Goal: Task Accomplishment & Management: Manage account settings

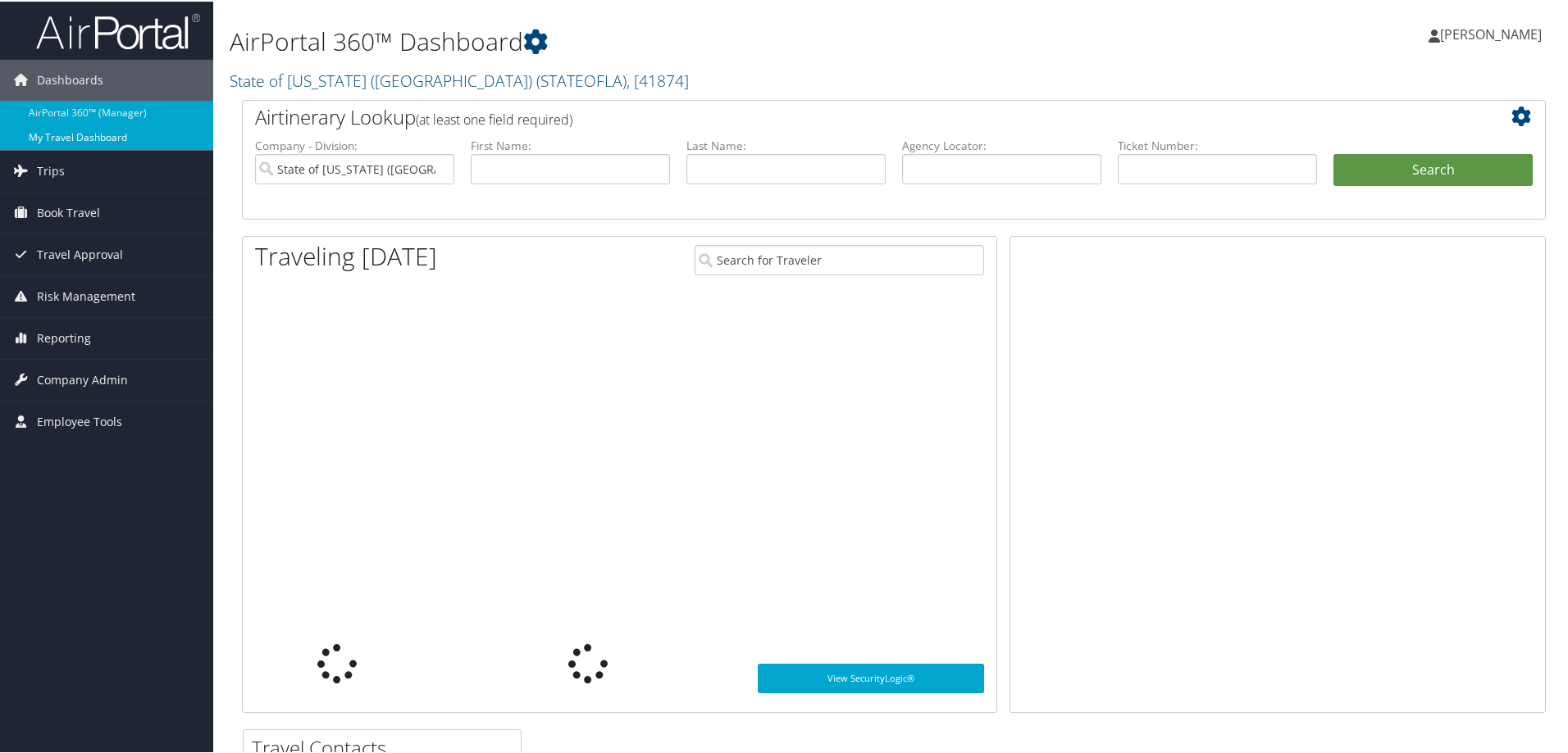
click at [102, 129] on link "My Travel Dashboard" at bounding box center [106, 136] width 213 height 24
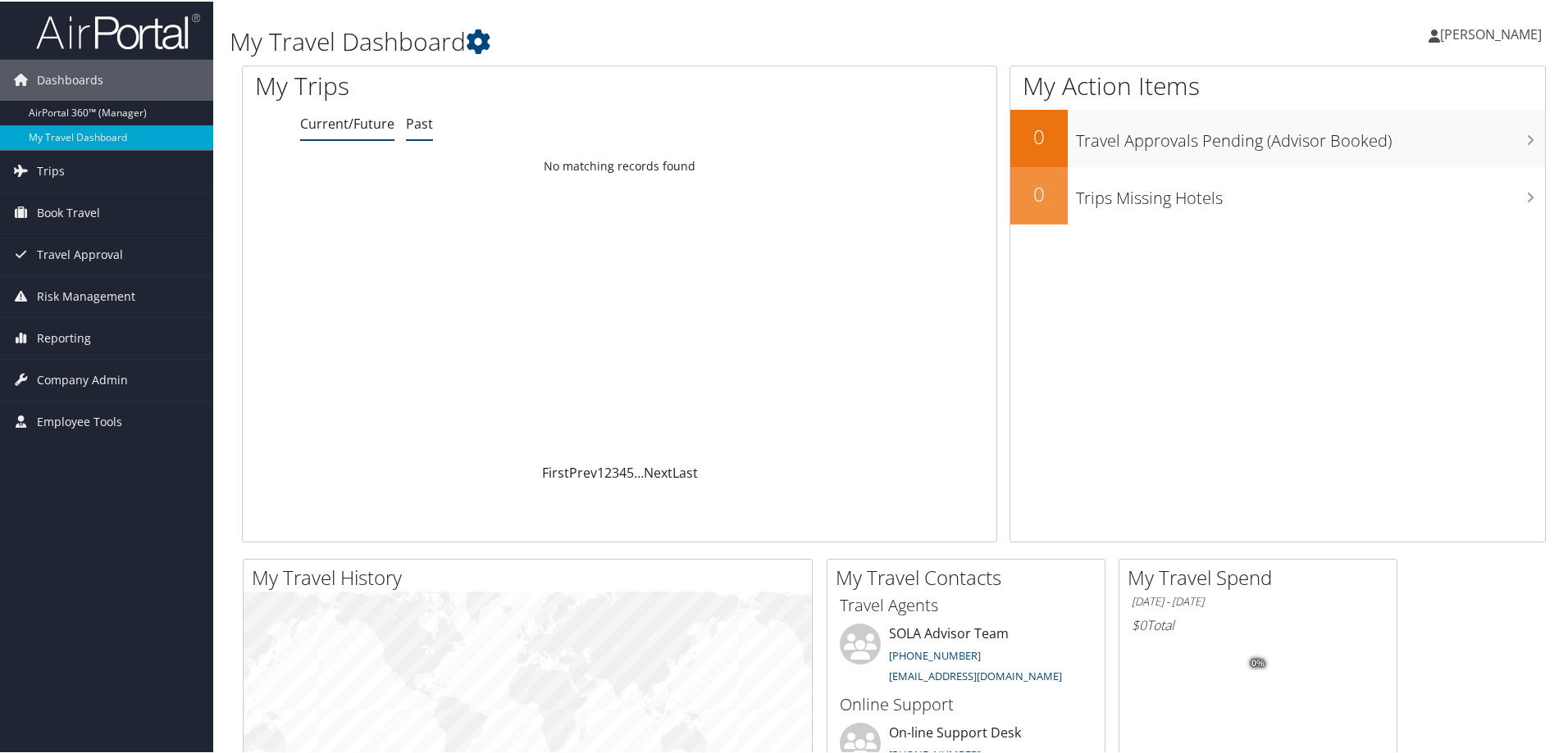
click at [424, 129] on link "Past" at bounding box center [419, 122] width 27 height 18
click at [93, 167] on link "Trips" at bounding box center [106, 169] width 213 height 41
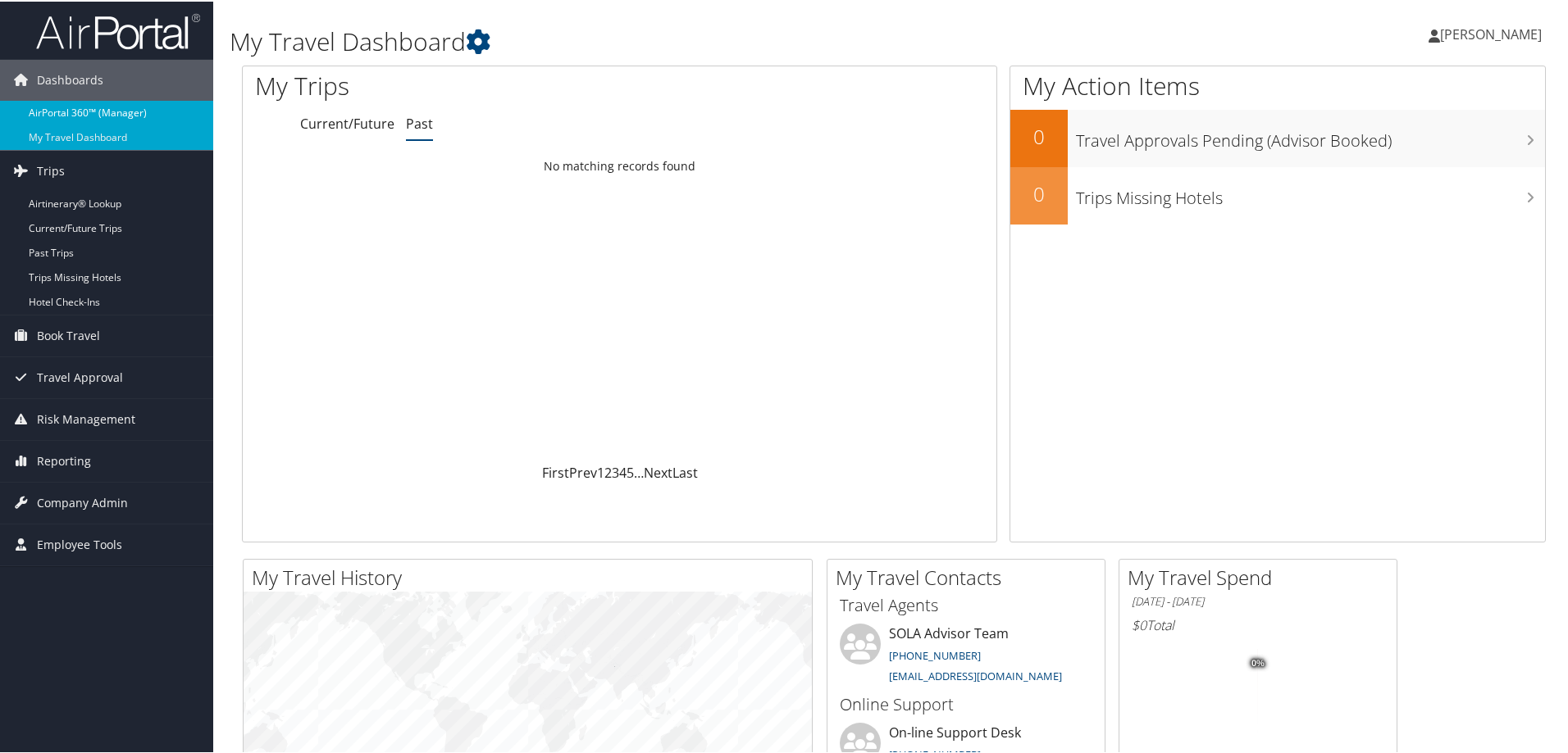
click at [85, 104] on link "AirPortal 360™ (Manager)" at bounding box center [106, 111] width 213 height 24
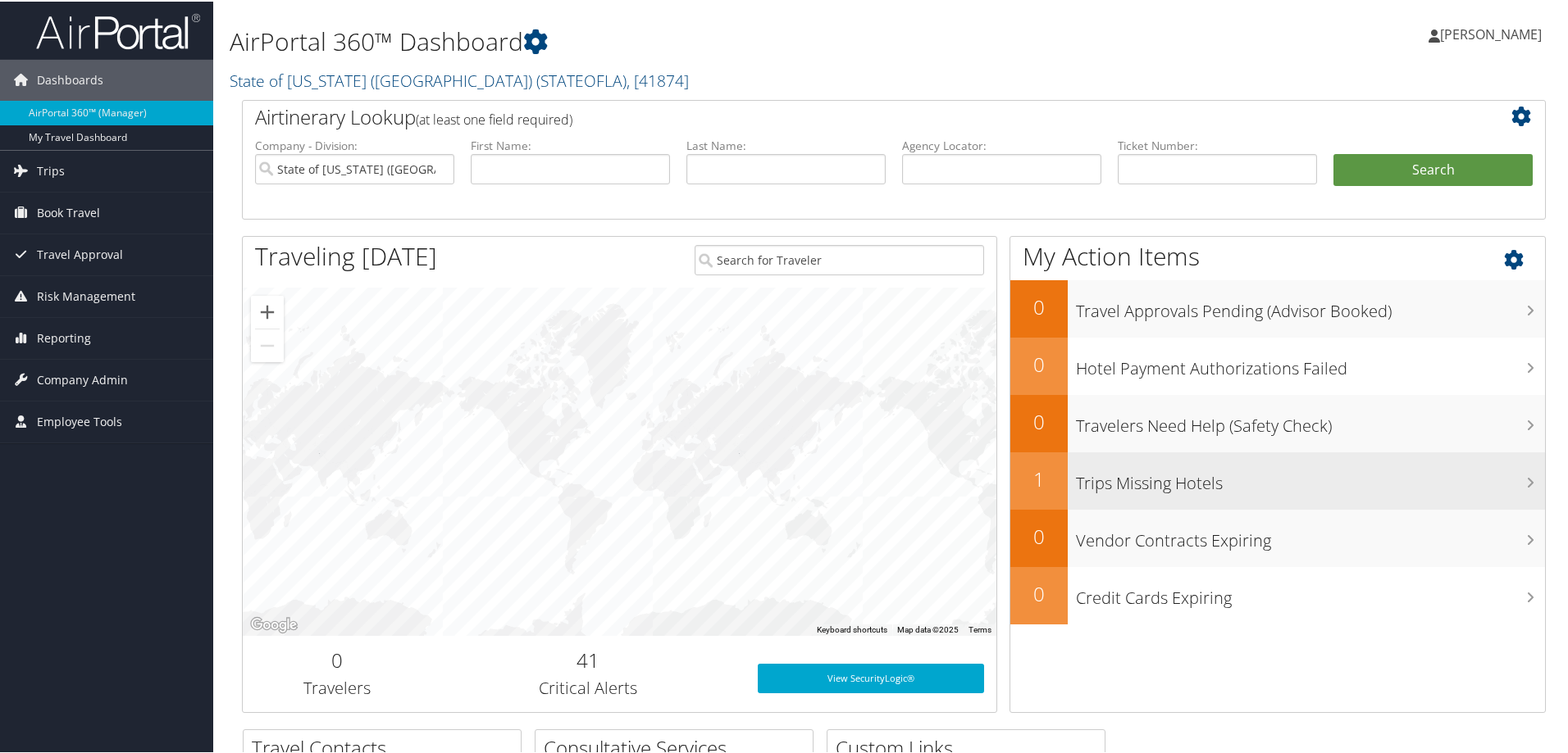
click at [1378, 488] on h3 "Trips Missing Hotels" at bounding box center [1310, 478] width 469 height 31
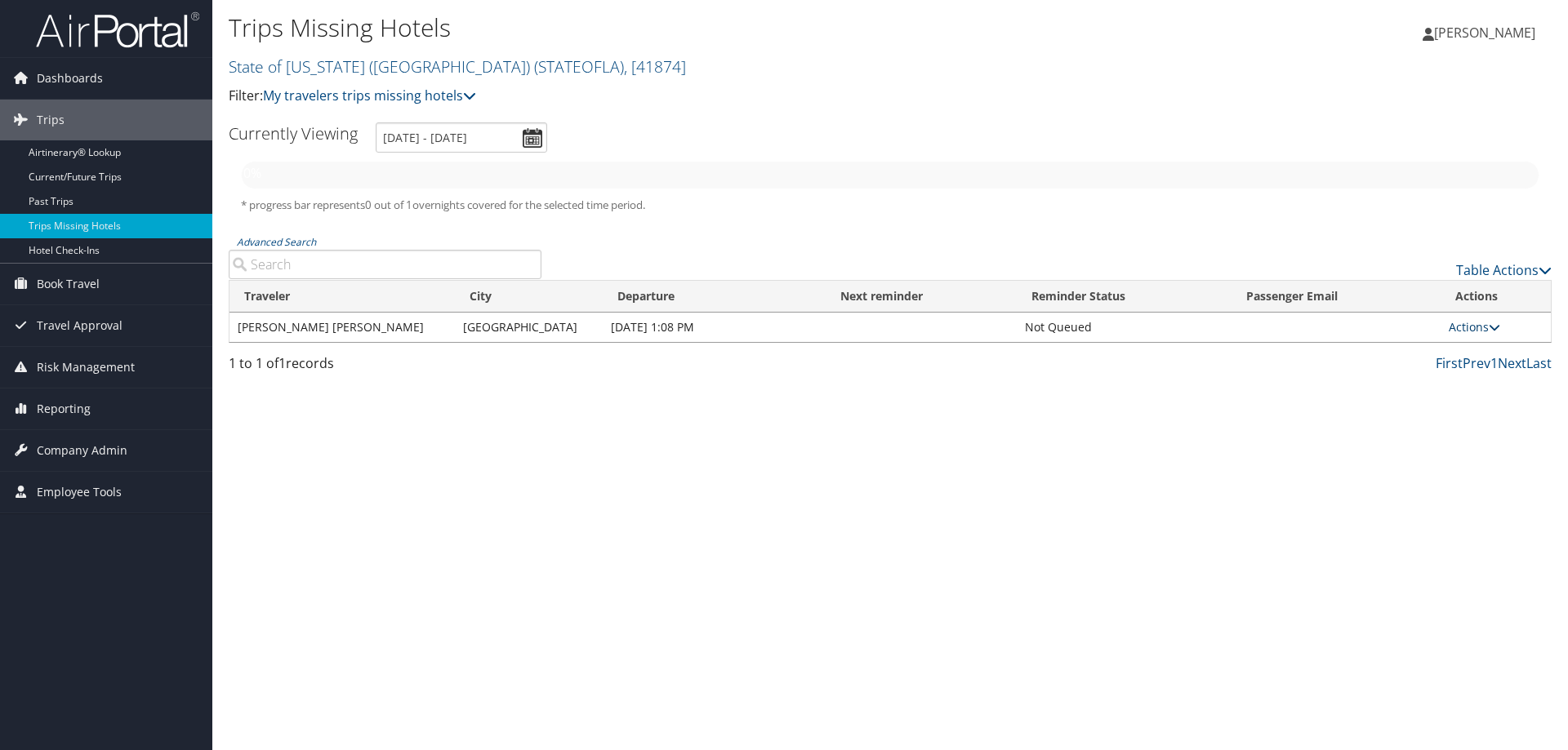
click at [1457, 328] on link "Actions" at bounding box center [1474, 327] width 51 height 16
click at [1441, 377] on link "View Itinerary" at bounding box center [1437, 379] width 112 height 28
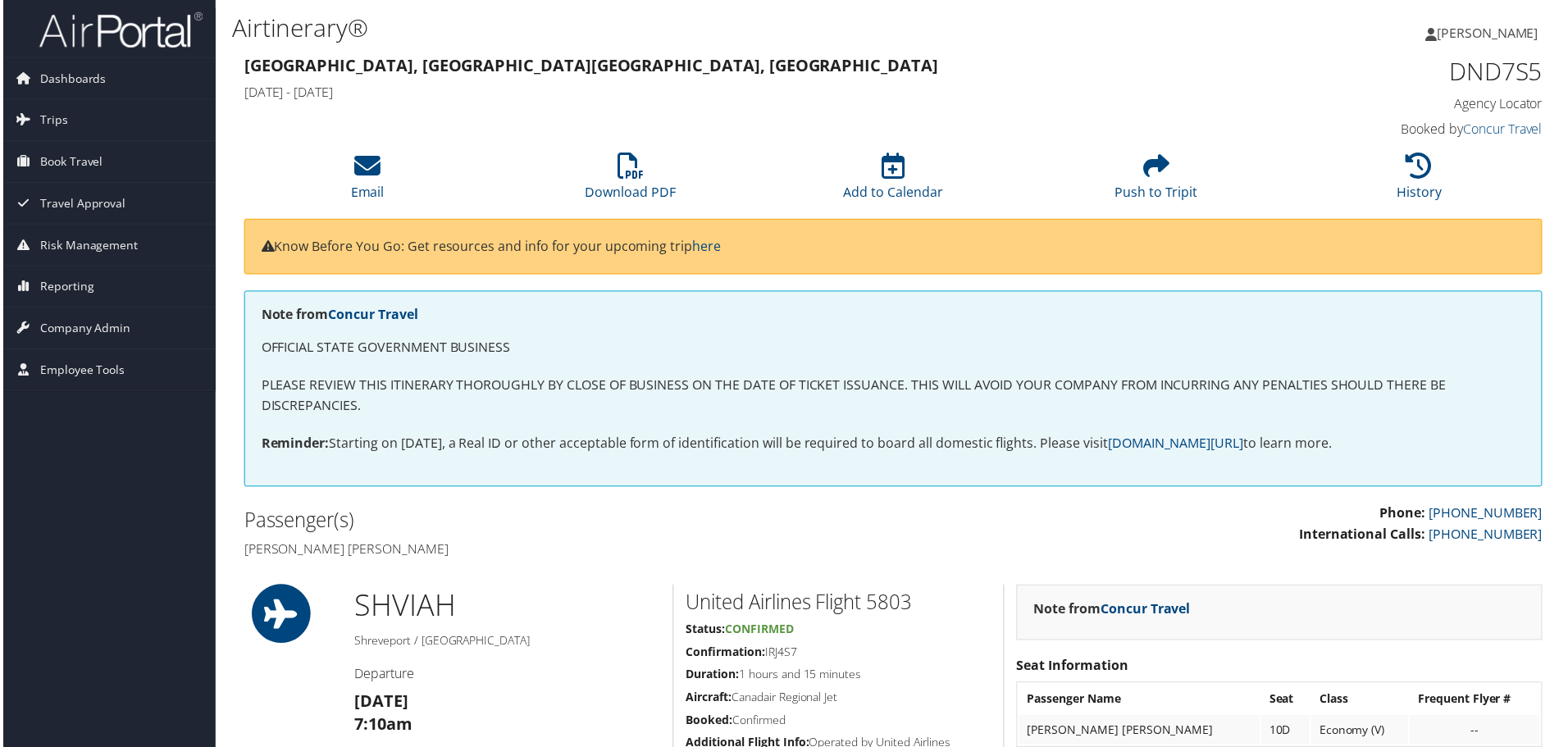
click at [1516, 105] on h4 "Agency Locator" at bounding box center [1392, 103] width 308 height 18
click at [1461, 69] on h1 "DND7S5" at bounding box center [1392, 71] width 308 height 35
click at [1466, 134] on link "Concur Travel" at bounding box center [1506, 129] width 80 height 18
click at [1490, 74] on h1 "DND7S5" at bounding box center [1392, 71] width 308 height 35
click at [116, 324] on span "Company Admin" at bounding box center [82, 329] width 91 height 41
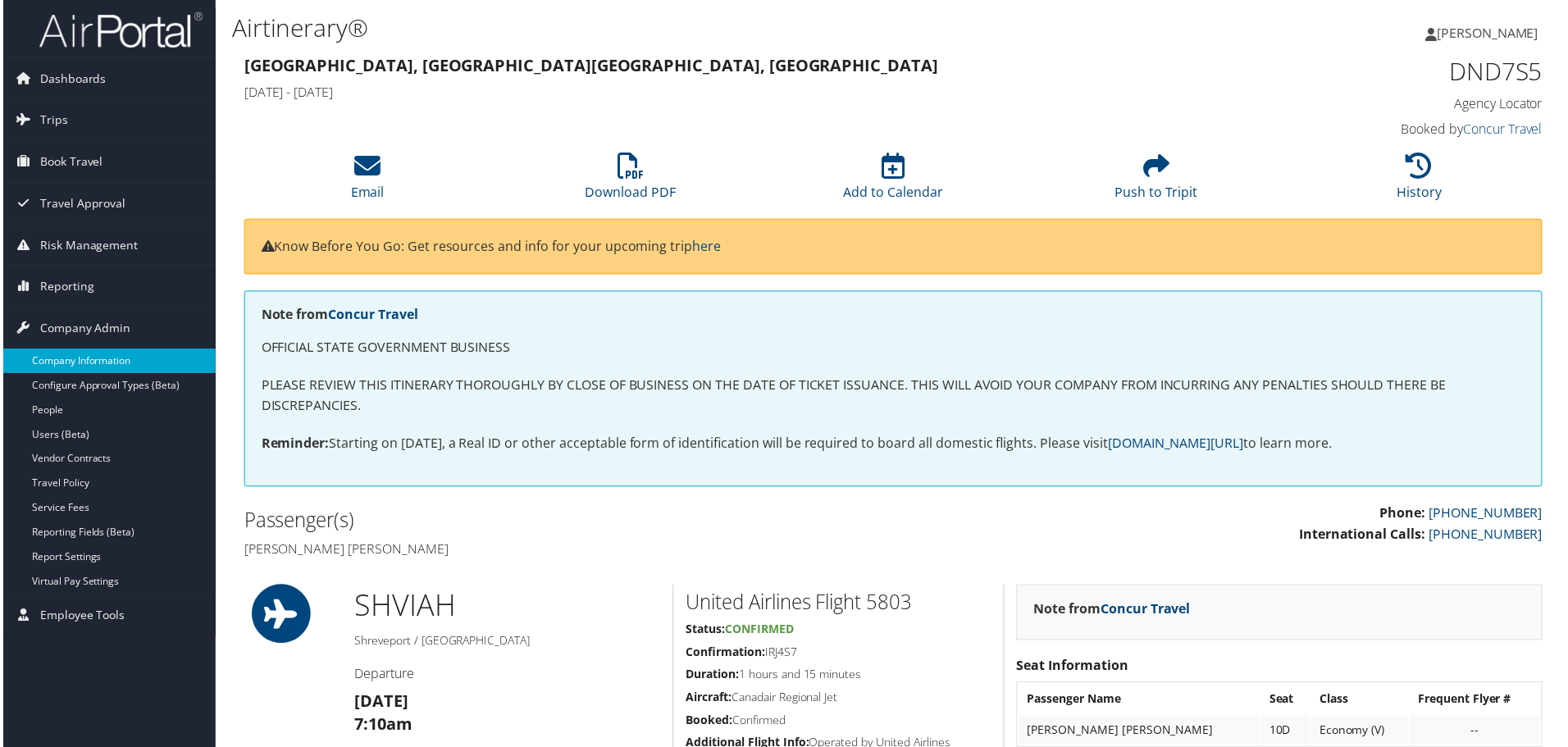
click at [110, 354] on link "Company Information" at bounding box center [106, 362] width 213 height 24
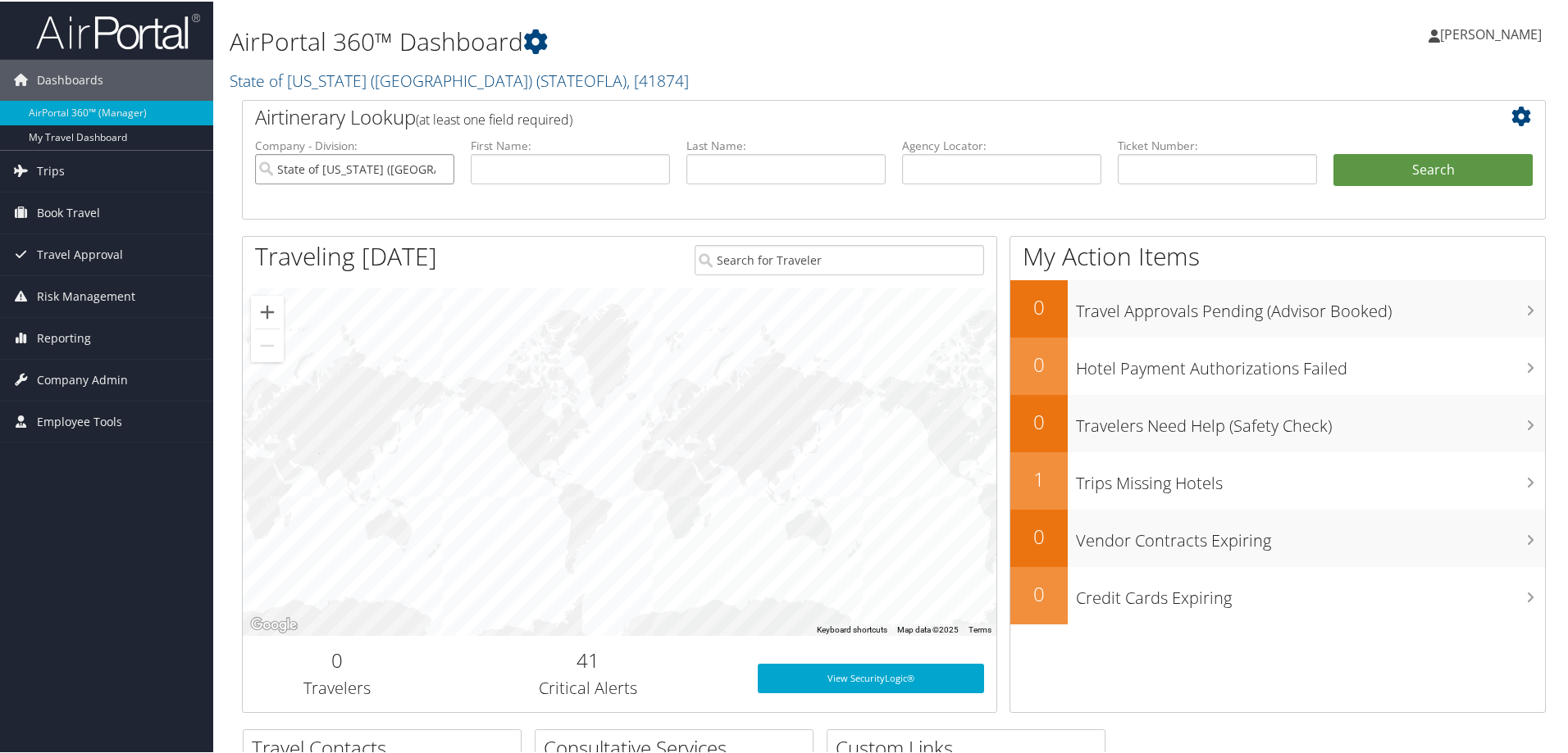
click at [407, 168] on input "State of Louisiana (SOLA)" at bounding box center [354, 168] width 199 height 30
click at [407, 168] on input "search" at bounding box center [354, 168] width 199 height 30
click at [1445, 168] on button "Search" at bounding box center [1432, 169] width 199 height 33
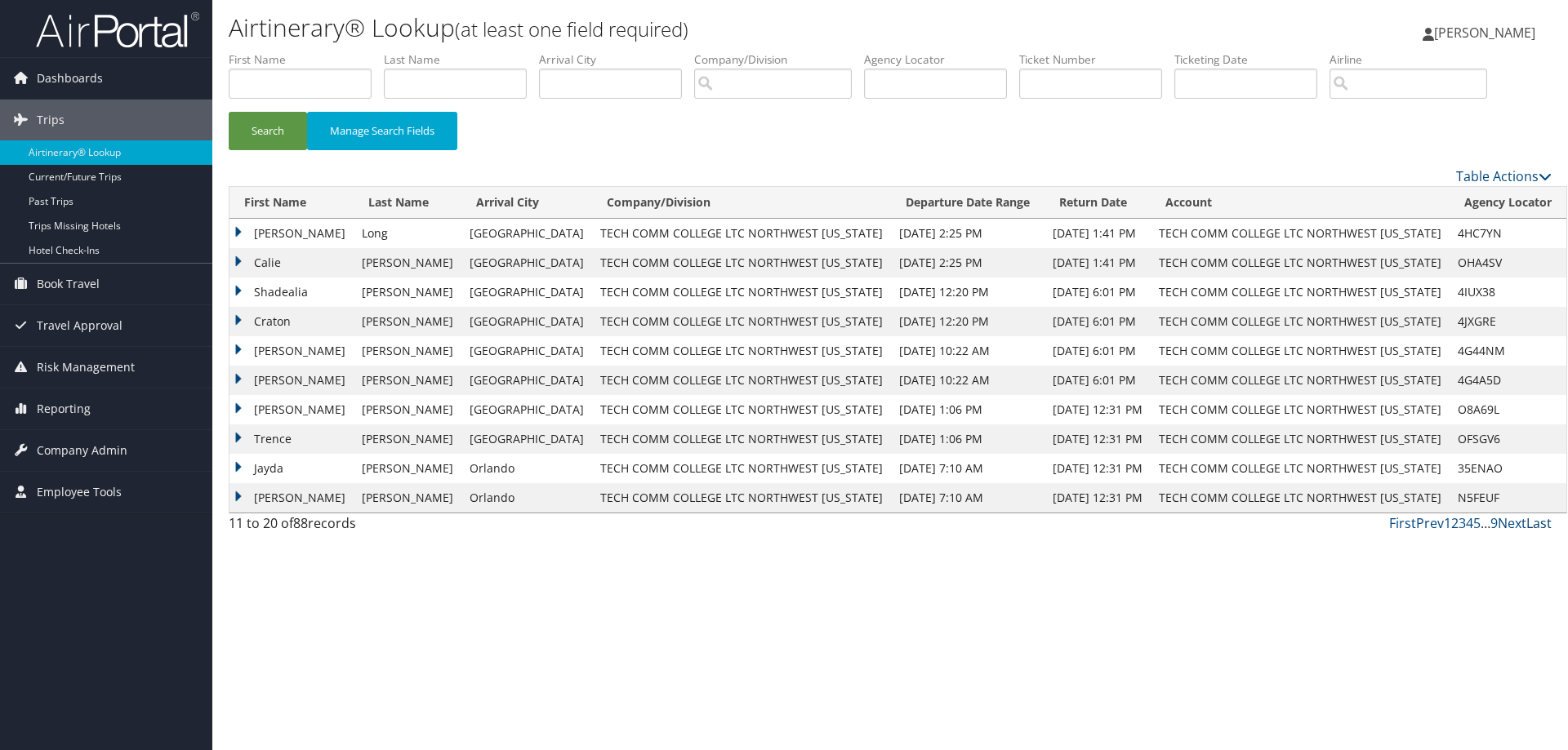
click at [1539, 523] on link "Last" at bounding box center [1539, 523] width 25 height 18
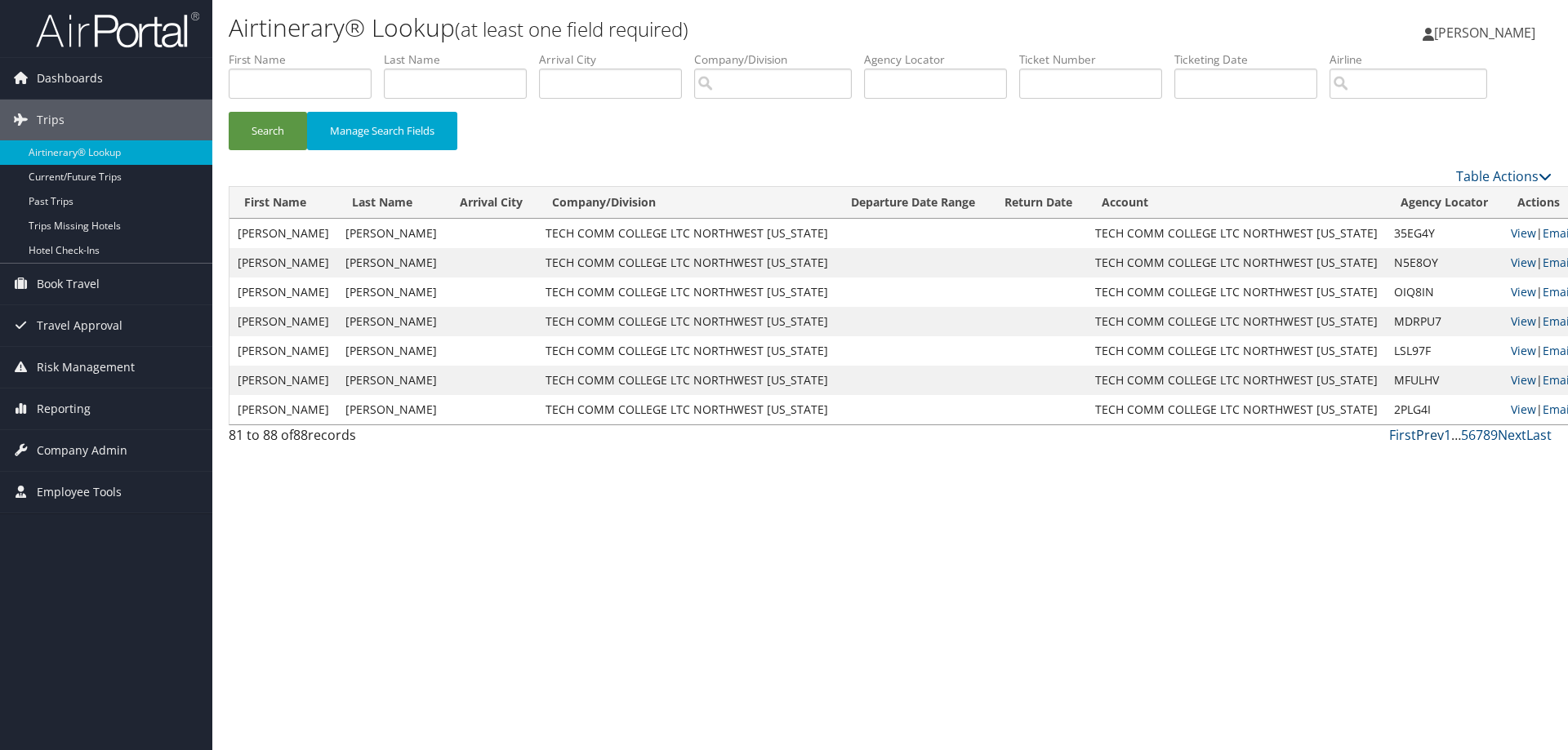
click at [1433, 436] on link "Prev" at bounding box center [1430, 435] width 28 height 18
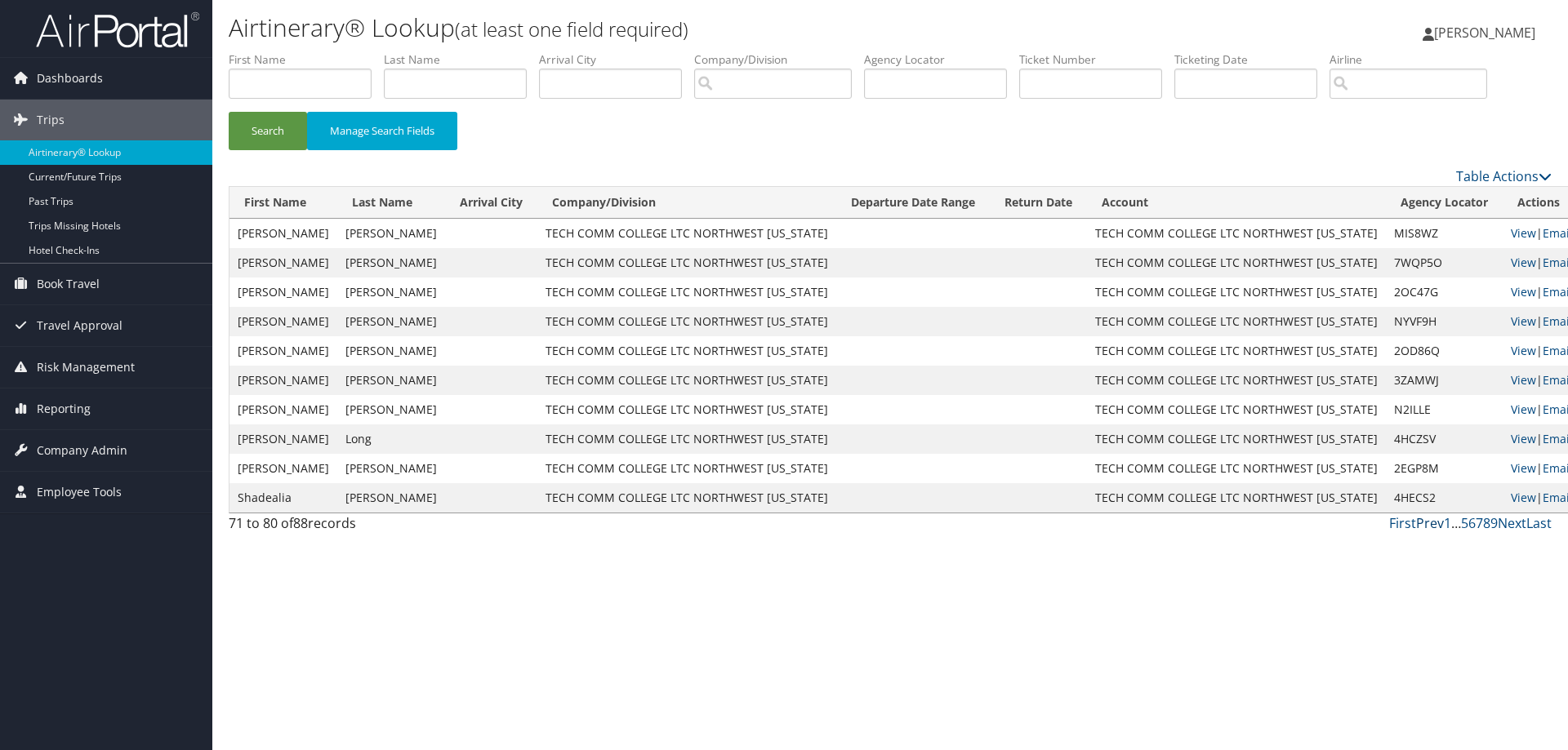
click at [1432, 526] on link "Prev" at bounding box center [1430, 523] width 28 height 18
click at [1432, 531] on link "Prev" at bounding box center [1430, 523] width 28 height 18
click at [1511, 317] on link "View" at bounding box center [1523, 321] width 25 height 16
click at [1403, 521] on link "First" at bounding box center [1400, 523] width 27 height 18
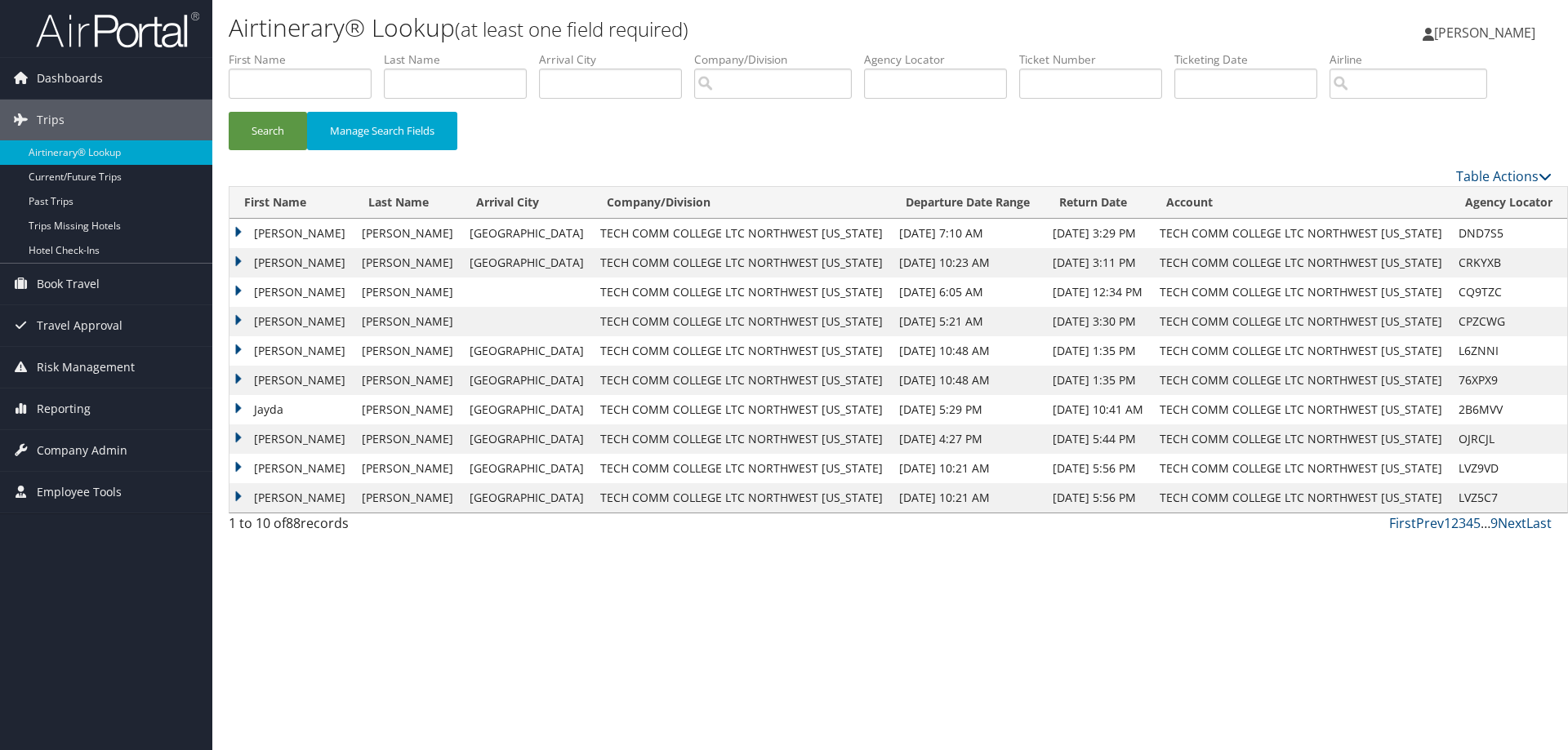
click at [240, 234] on td "JOHN HEATH" at bounding box center [291, 234] width 124 height 29
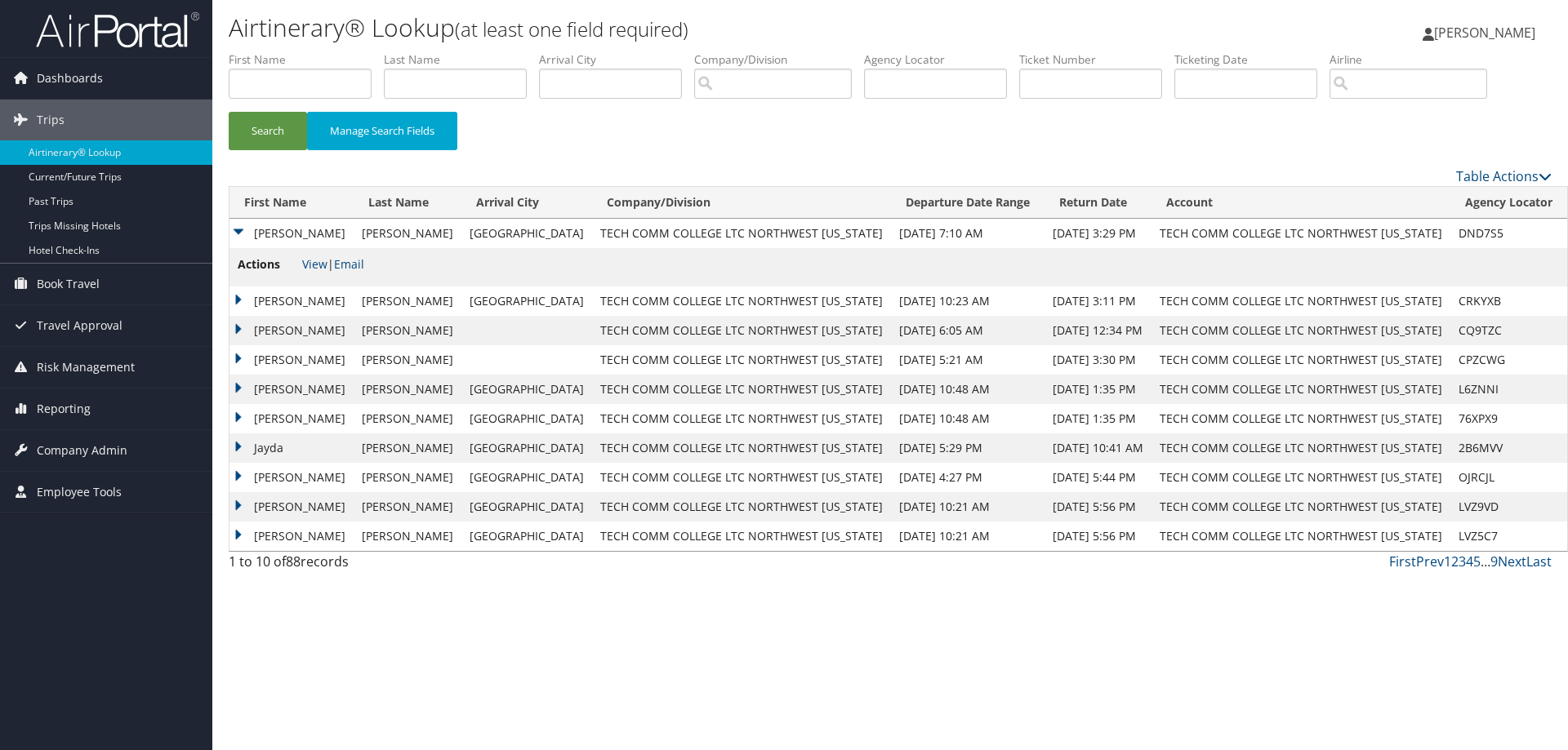
click at [241, 300] on td "CHRISTINA" at bounding box center [291, 301] width 124 height 29
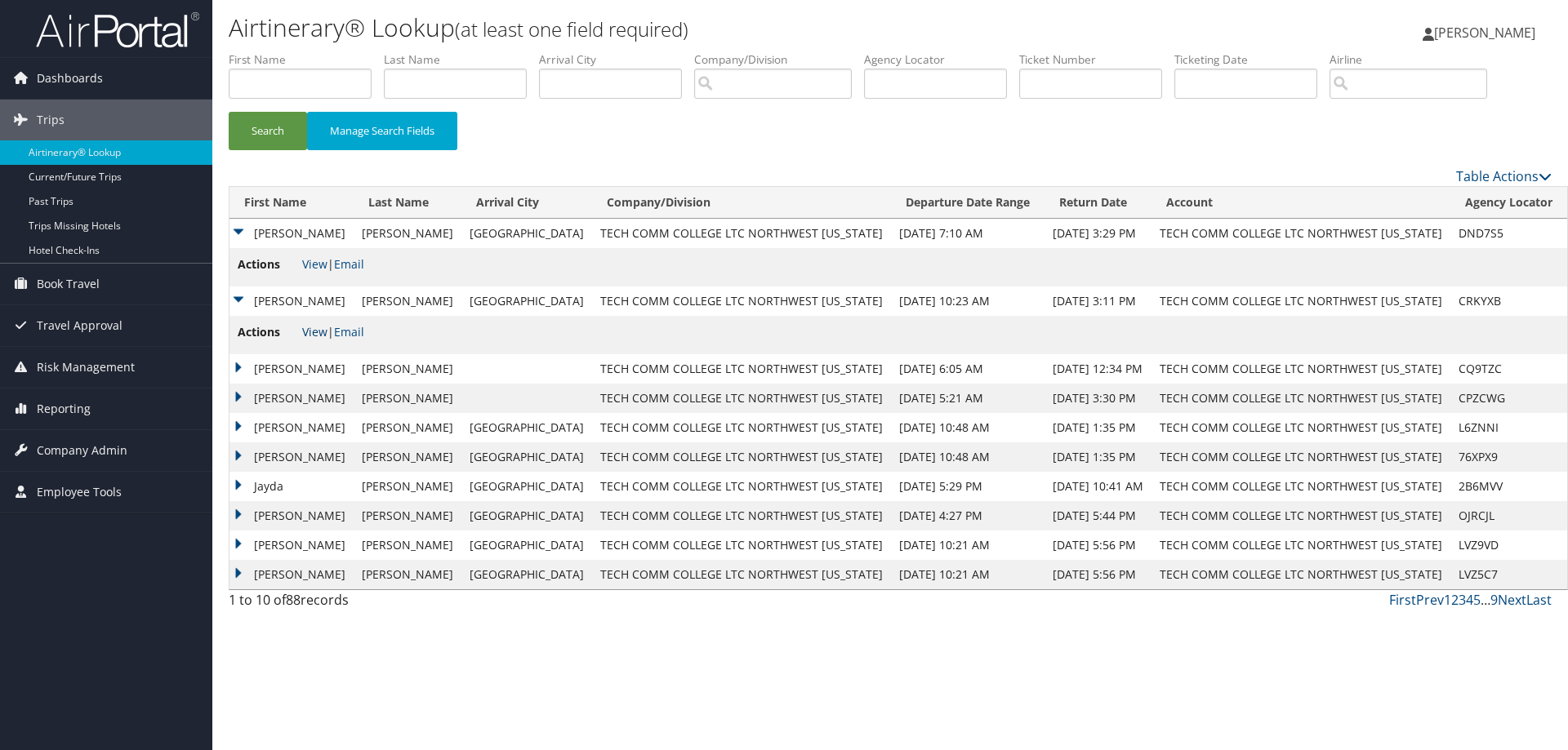
click at [312, 330] on link "View" at bounding box center [314, 332] width 25 height 16
click at [1466, 36] on span "[PERSON_NAME]" at bounding box center [1484, 32] width 101 height 18
click at [1393, 260] on link "Sign Out" at bounding box center [1443, 266] width 182 height 28
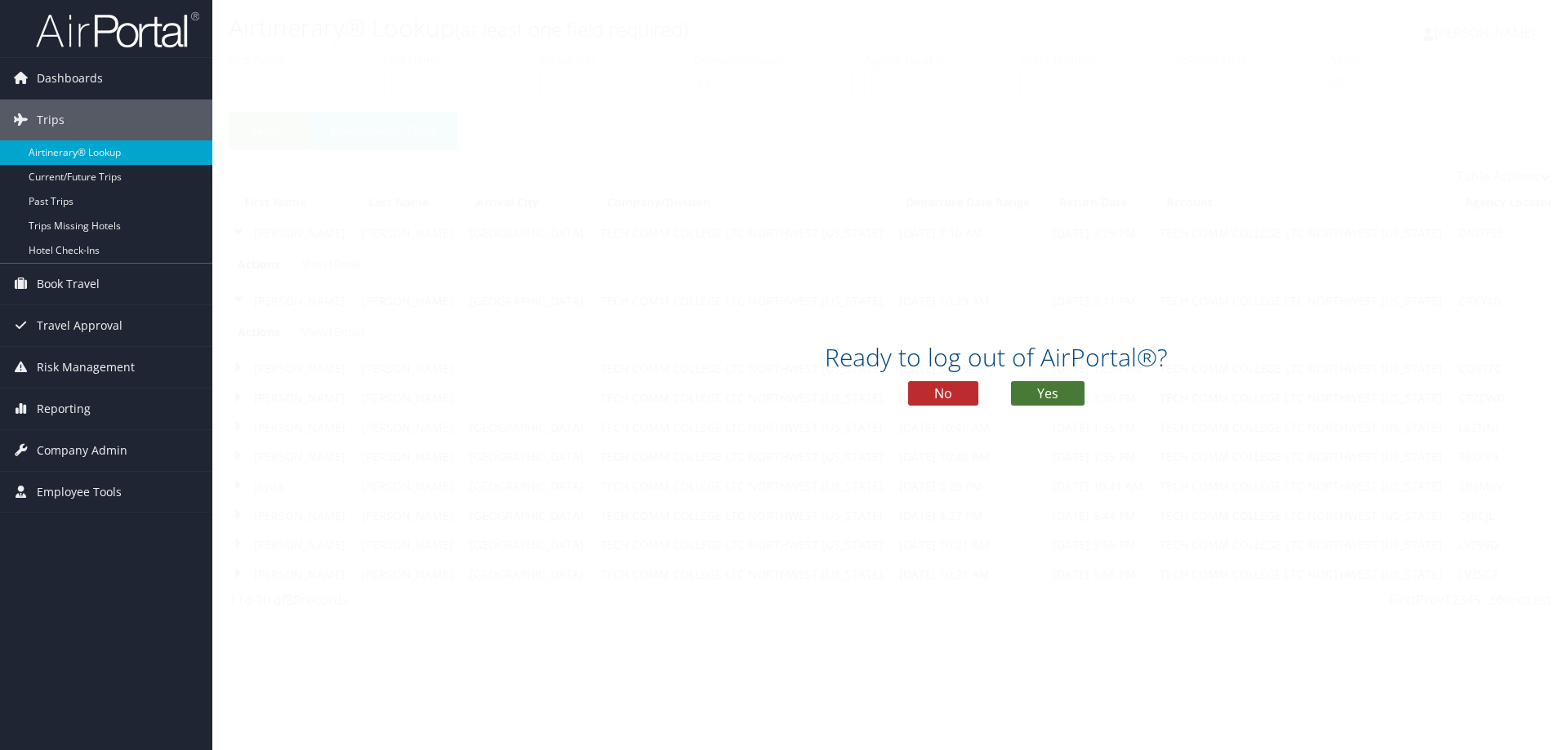
click at [1054, 400] on button "Yes" at bounding box center [1047, 394] width 74 height 24
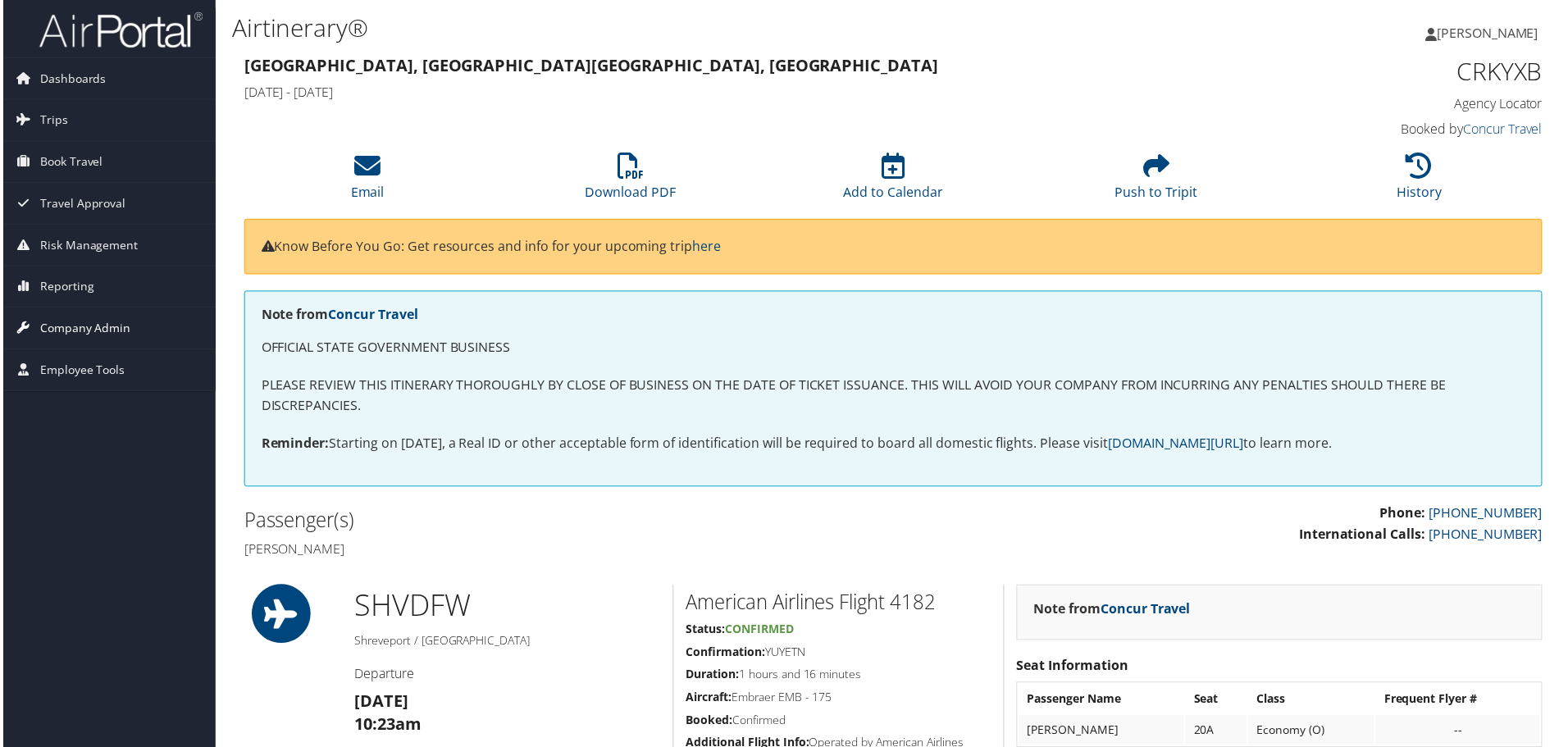
click at [105, 326] on span "Company Admin" at bounding box center [82, 329] width 91 height 41
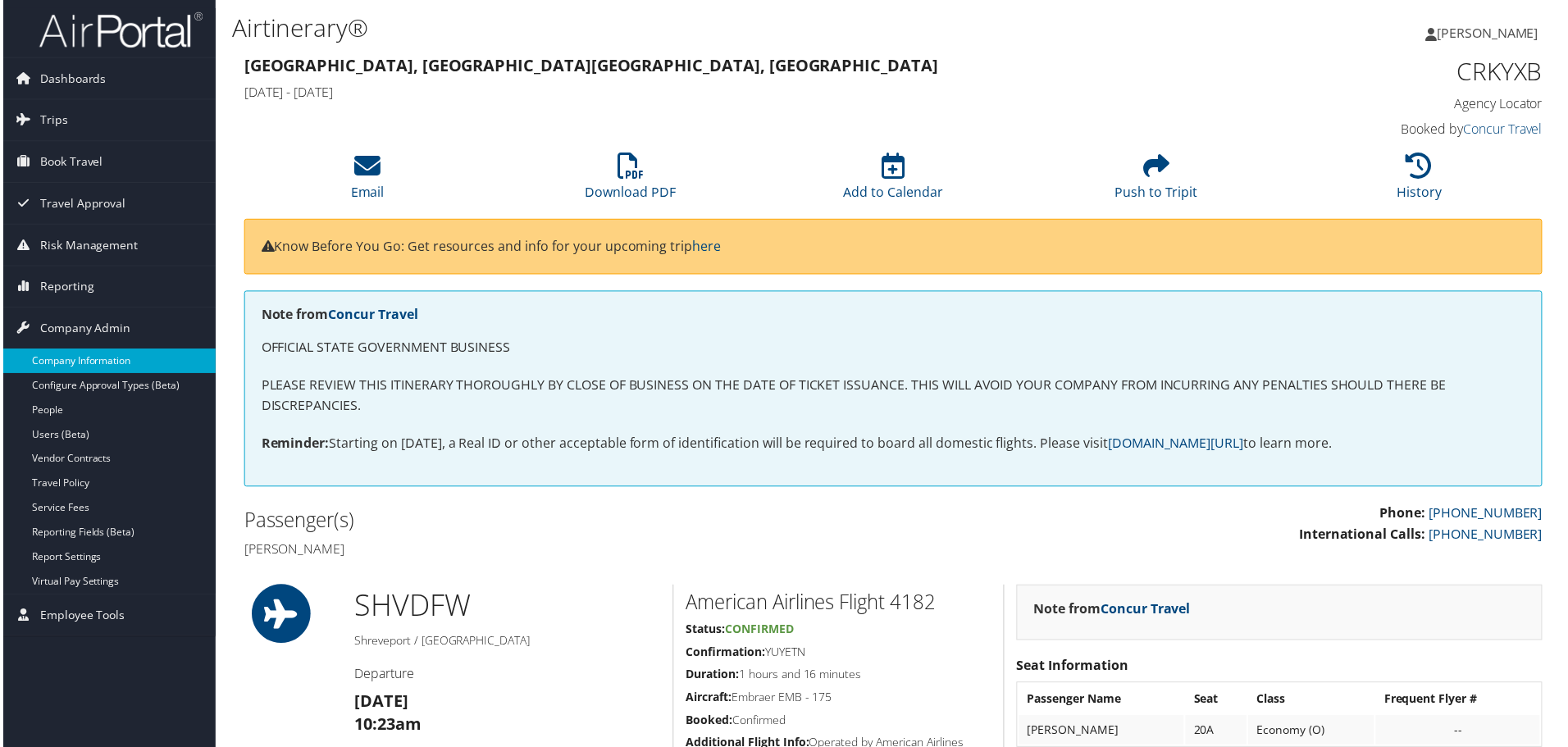
click at [88, 366] on link "Company Information" at bounding box center [106, 362] width 213 height 24
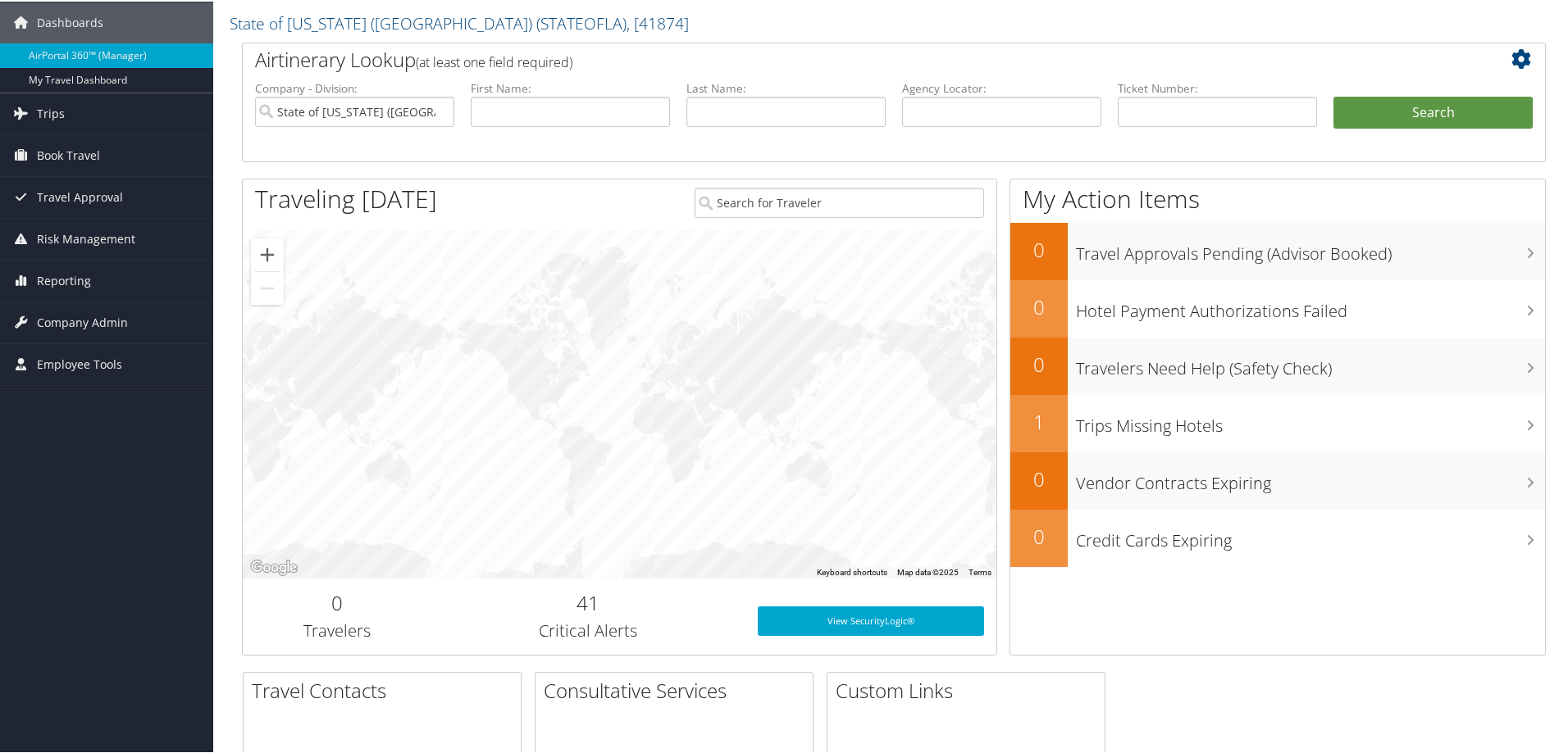
scroll to position [82, 0]
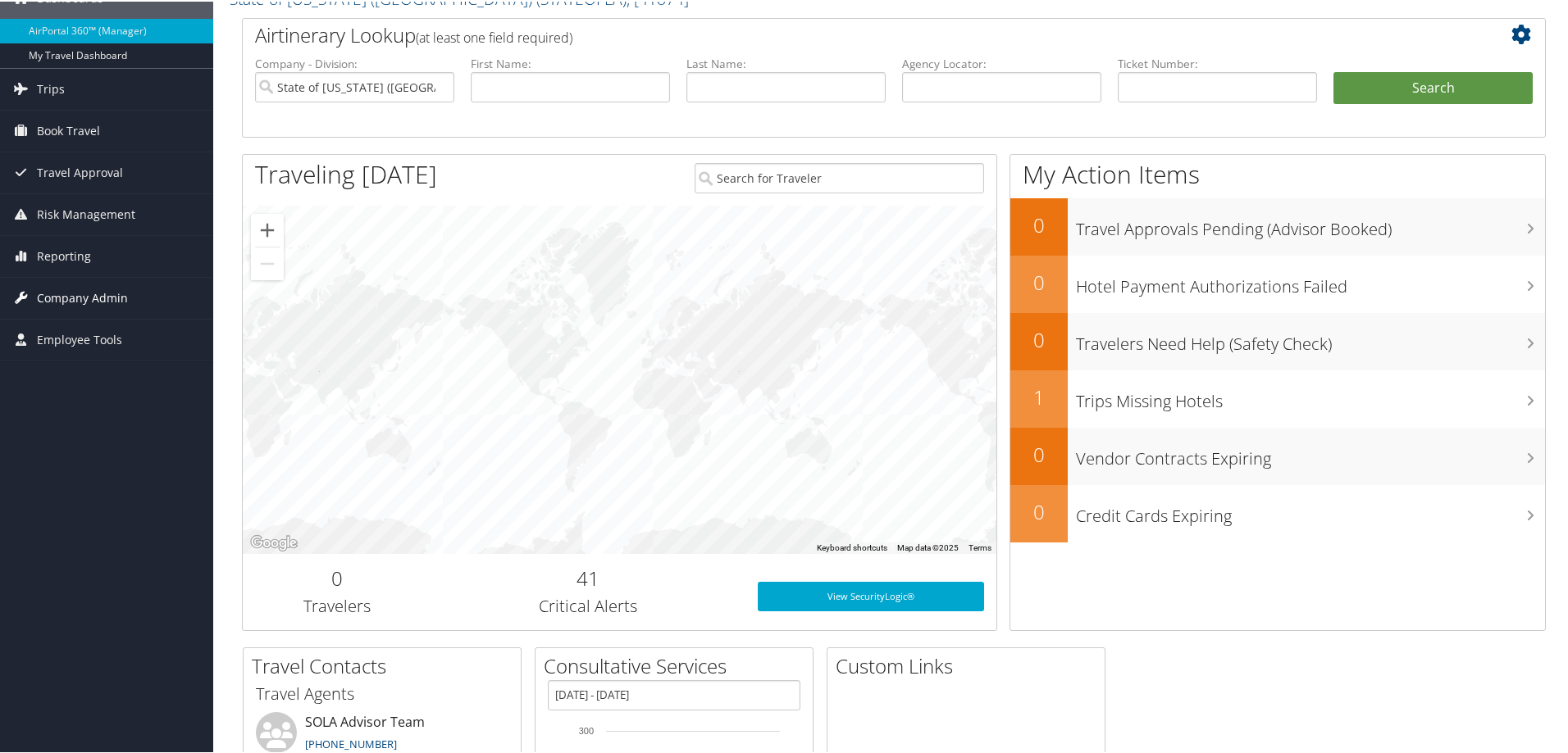
click at [80, 299] on span "Company Admin" at bounding box center [82, 296] width 91 height 41
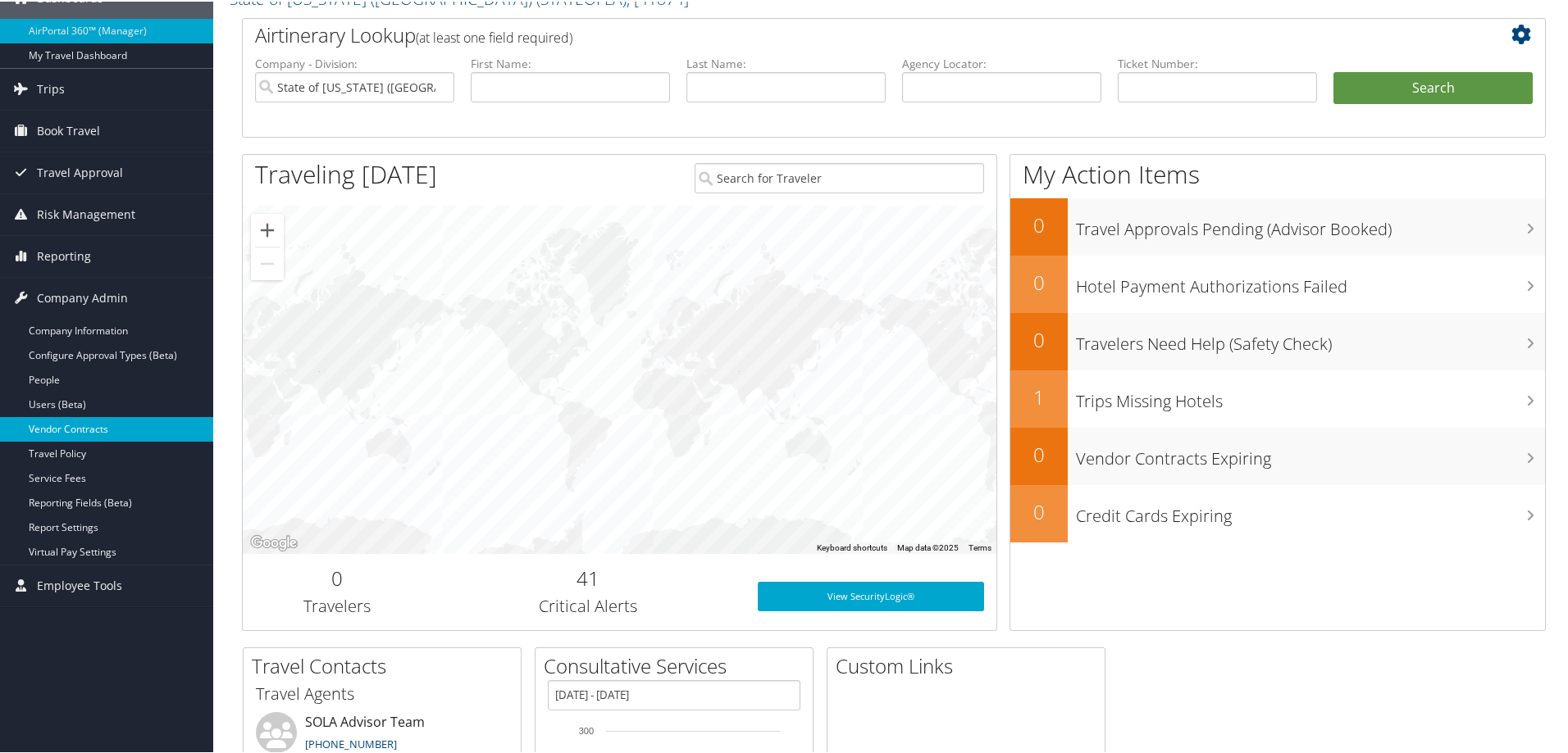
click at [75, 429] on link "Vendor Contracts" at bounding box center [106, 428] width 213 height 24
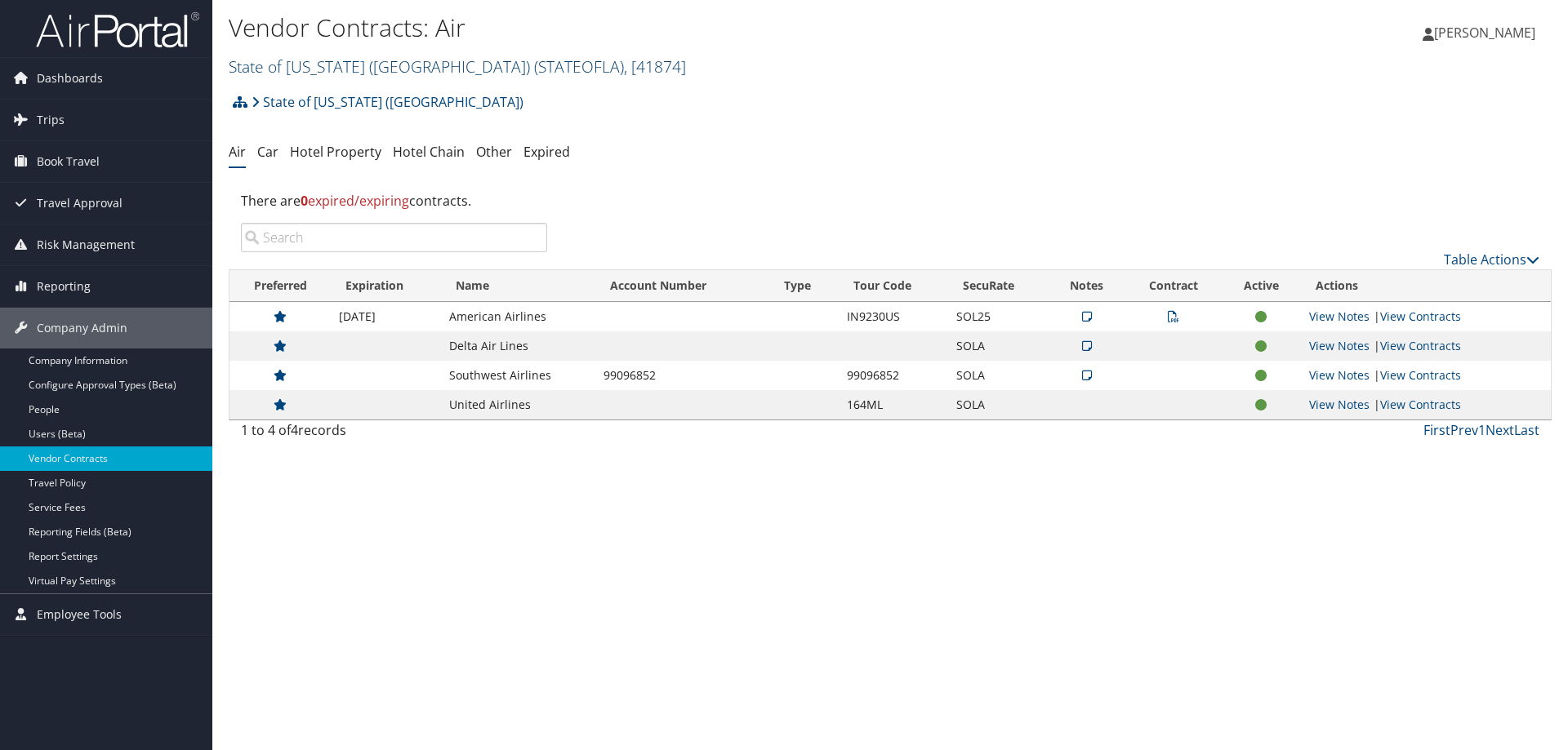
click at [624, 69] on span ", [ 41874 ]" at bounding box center [655, 66] width 62 height 22
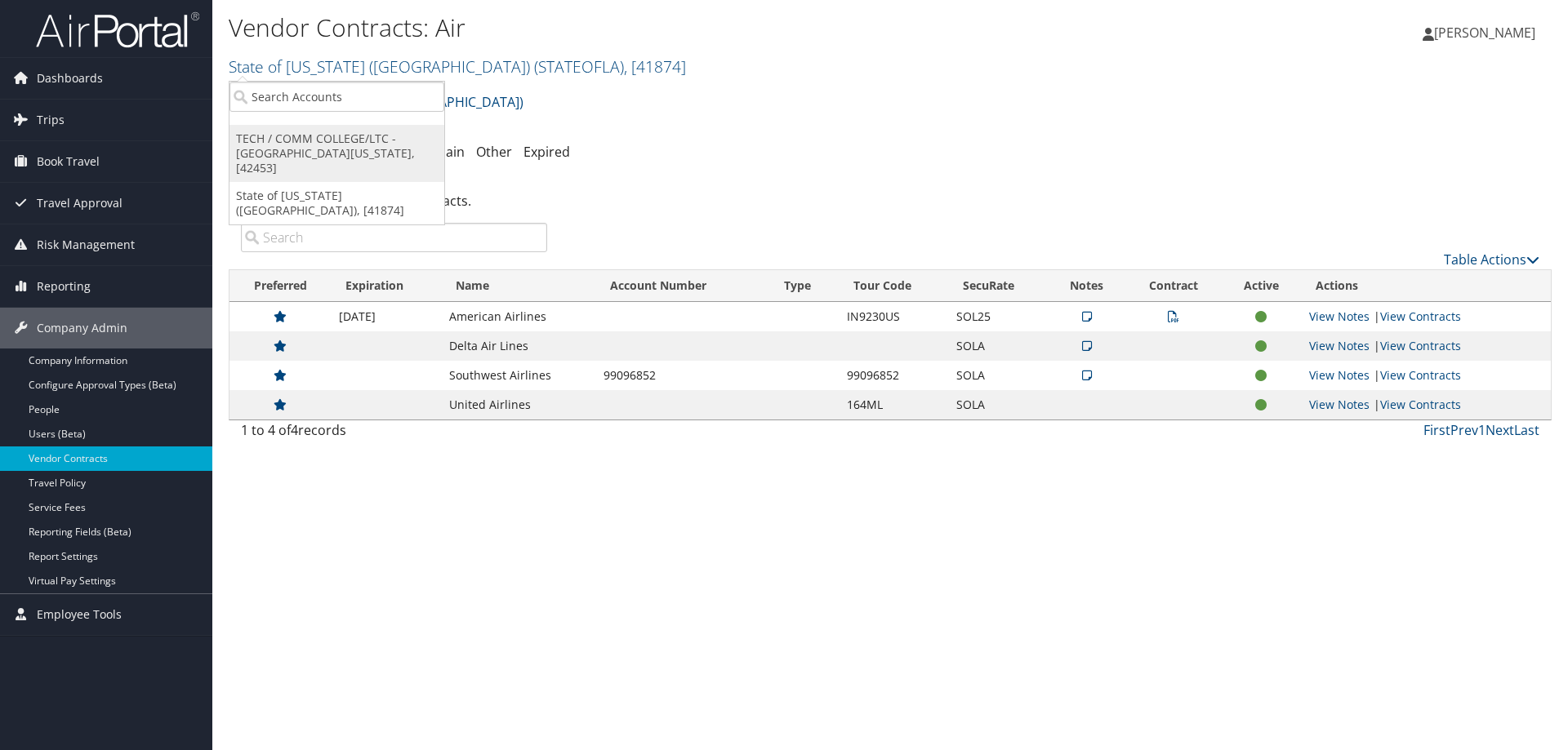
click at [337, 153] on link "TECH / COMM COLLEGE/LTC - [GEOGRAPHIC_DATA][US_STATE], [42453]" at bounding box center [337, 153] width 215 height 57
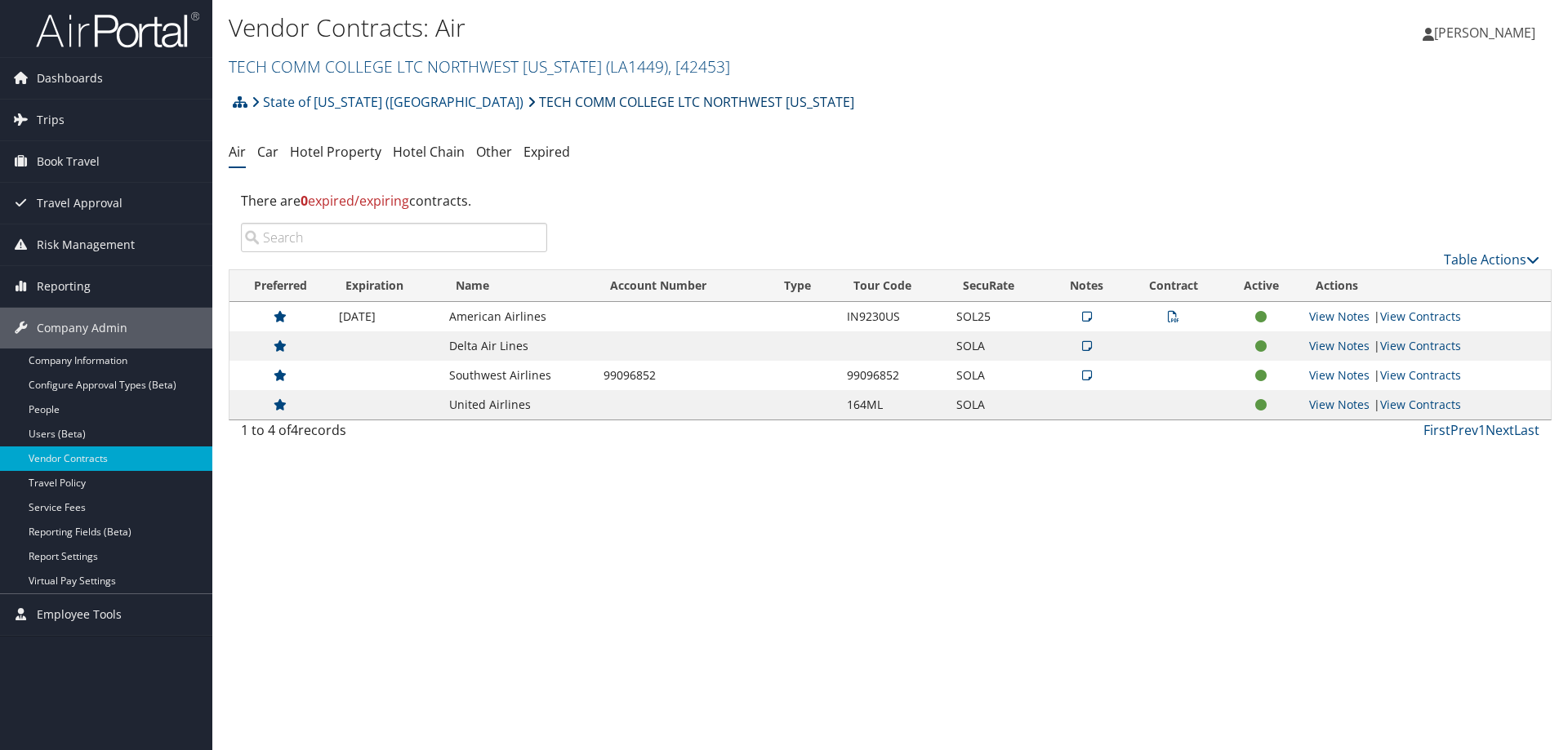
click at [608, 100] on link "TECH COMM COLLEGE LTC NORTHWEST [US_STATE]" at bounding box center [691, 102] width 327 height 33
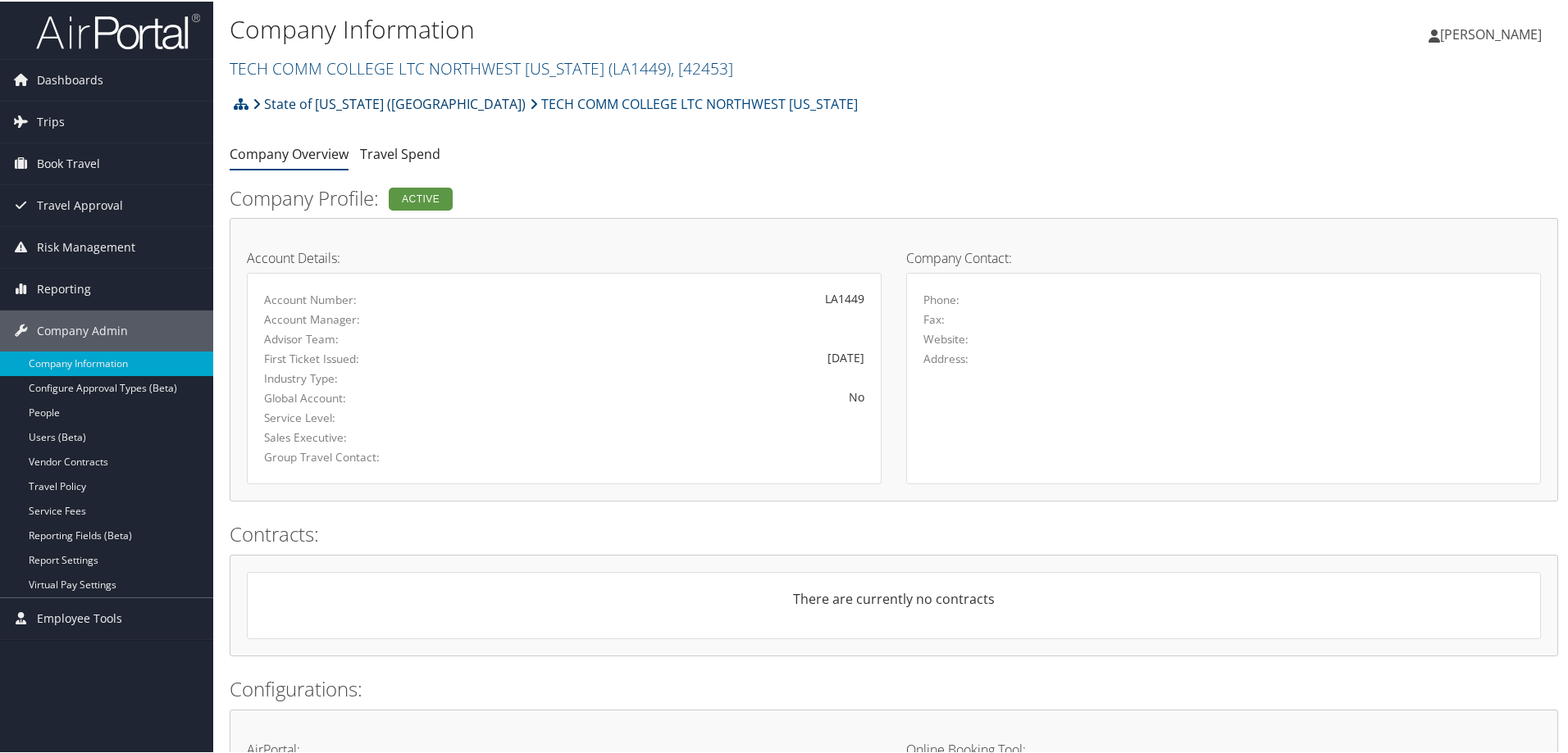
click at [403, 107] on link "State of [US_STATE] ([GEOGRAPHIC_DATA])" at bounding box center [389, 102] width 273 height 33
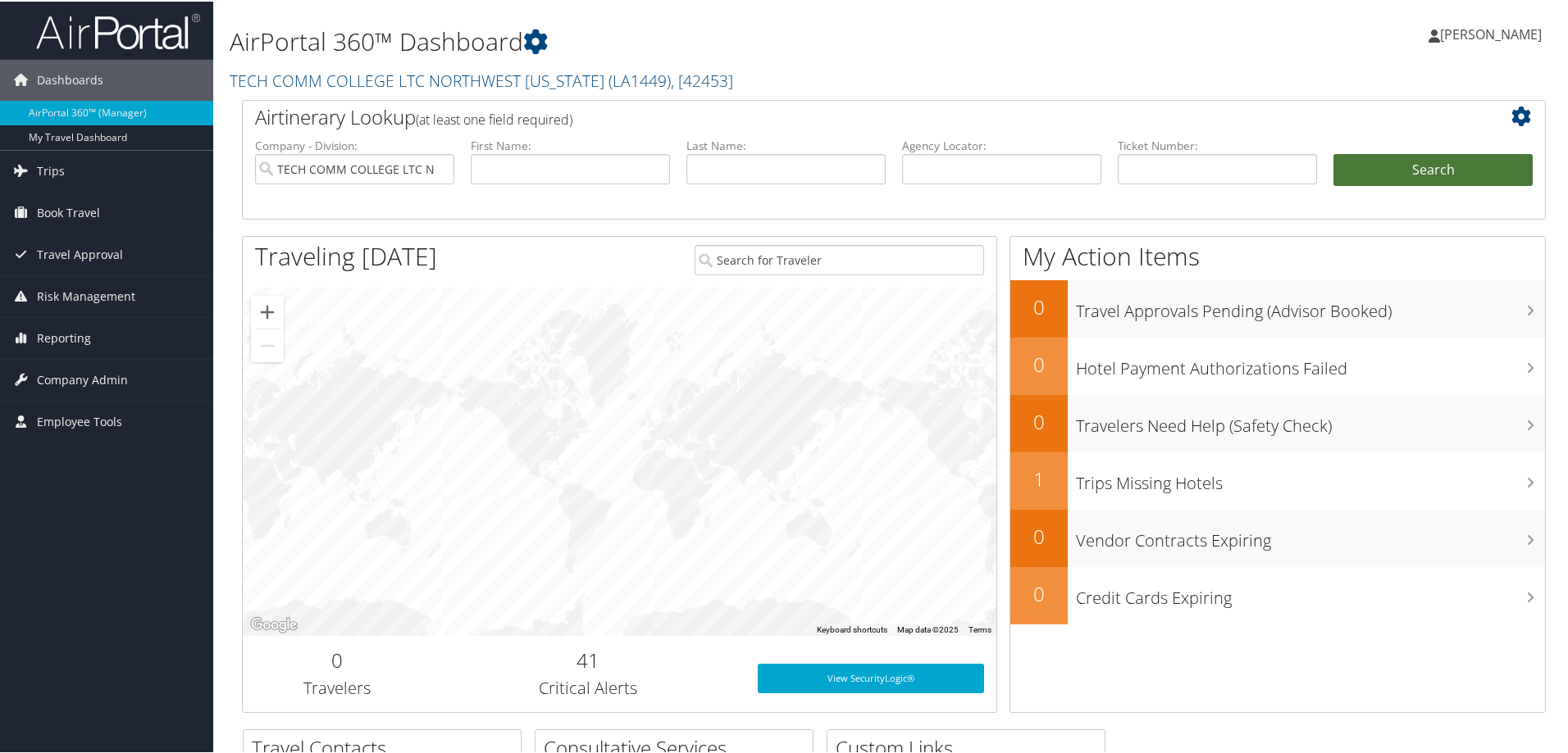
click at [1423, 176] on button "Search" at bounding box center [1432, 169] width 199 height 33
